Goal: Check status

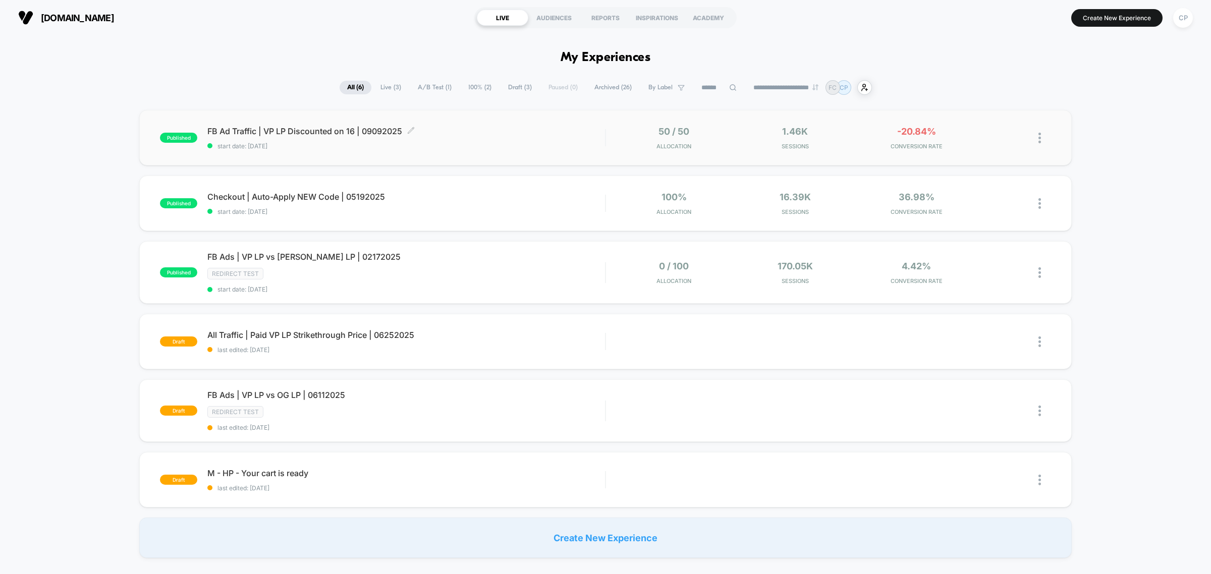
click at [384, 145] on span "start date: [DATE]" at bounding box center [405, 146] width 397 height 8
